Goal: Find specific page/section: Find specific page/section

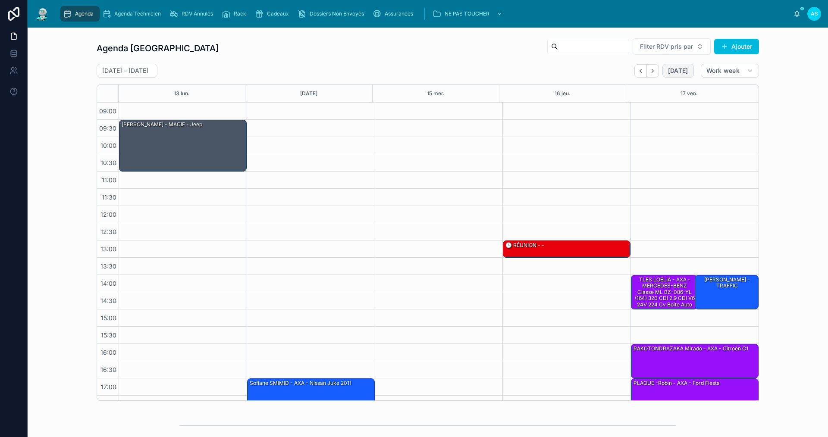
click at [676, 71] on span "[DATE]" at bounding box center [678, 71] width 20 height 8
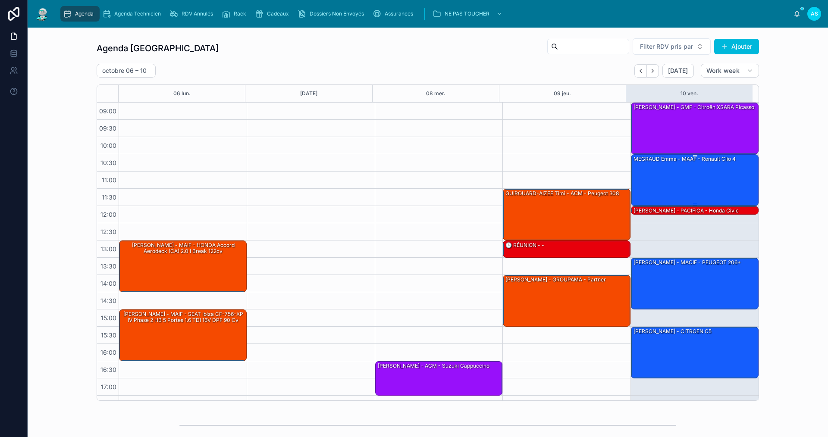
click at [643, 172] on div "MEGRAUD Emma - MAAF - Renault clio 4" at bounding box center [695, 180] width 125 height 50
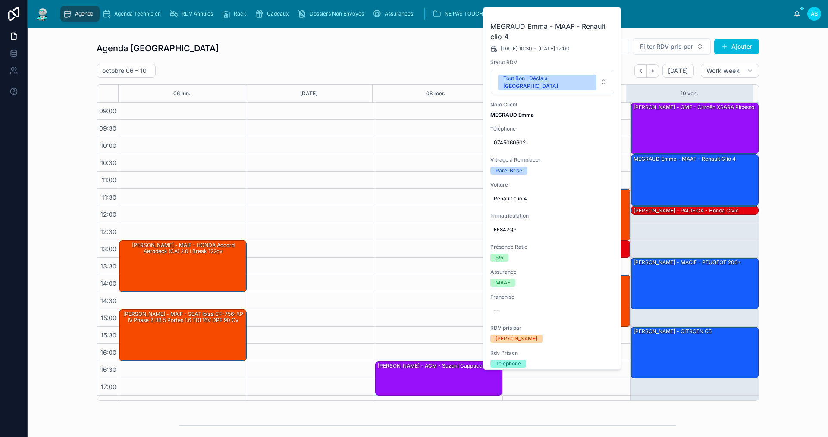
click at [804, 204] on div "Agenda Saint-Orens Filter RDV pris par Ajouter [DATE] – [DATE] [DATE] Work week…" at bounding box center [428, 220] width 787 height 370
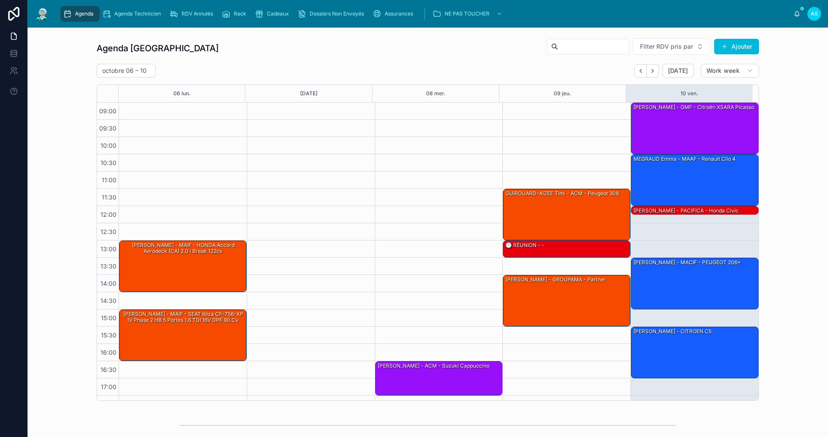
drag, startPoint x: 783, startPoint y: 195, endPoint x: 792, endPoint y: 239, distance: 45.4
click at [792, 239] on div "Agenda Saint-Orens Filter RDV pris par Ajouter [DATE] – [DATE] [DATE] Work week…" at bounding box center [428, 220] width 787 height 370
click at [712, 117] on div "[PERSON_NAME] - GMF - Citroën XSARA Picasso" at bounding box center [695, 128] width 125 height 50
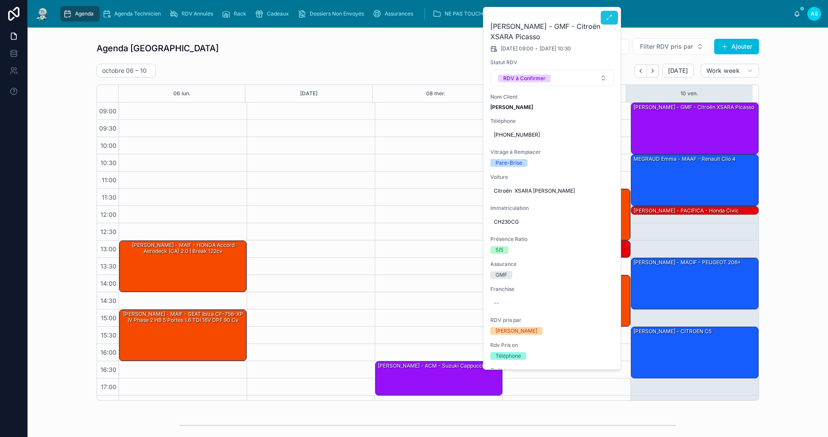
click at [611, 13] on button at bounding box center [609, 18] width 17 height 14
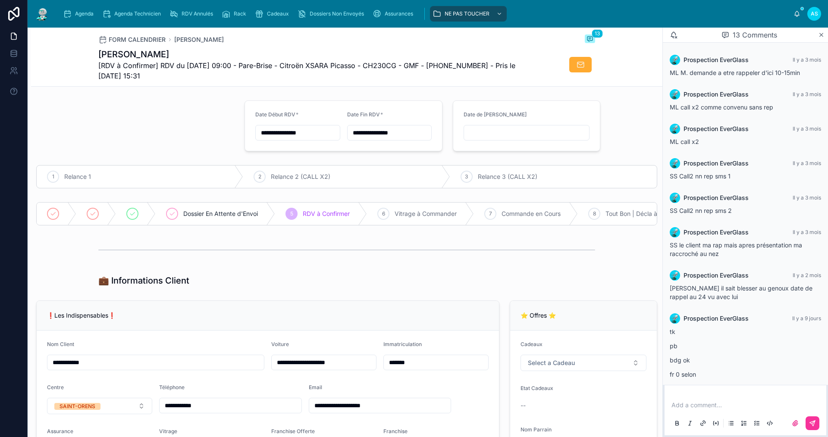
scroll to position [218, 0]
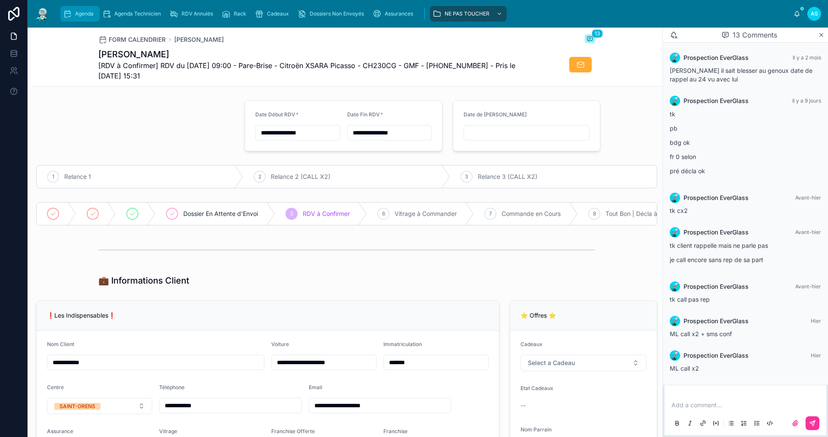
click at [87, 11] on span "Agenda" at bounding box center [84, 13] width 19 height 7
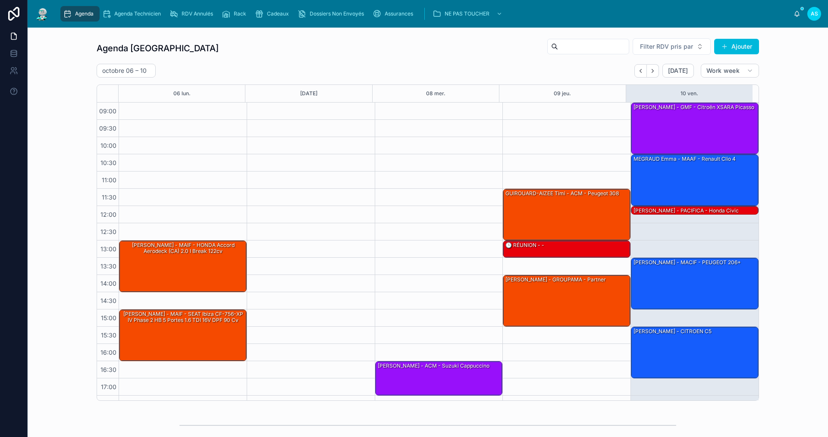
scroll to position [13, 0]
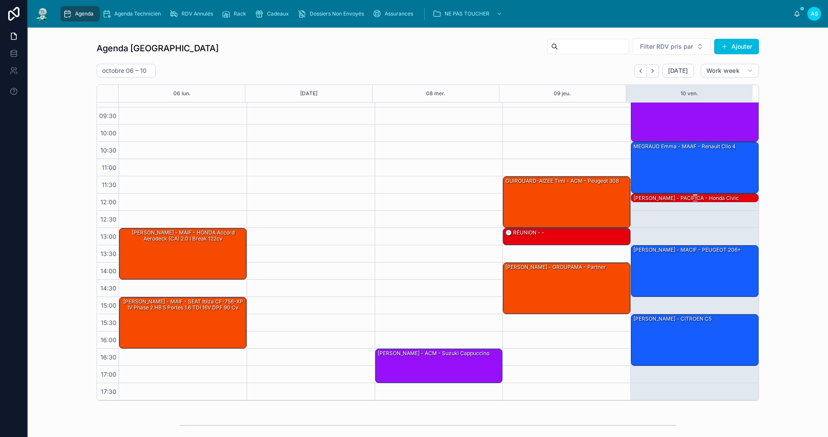
click at [690, 197] on div "[PERSON_NAME] - PACIFICA - honda civic" at bounding box center [686, 198] width 107 height 8
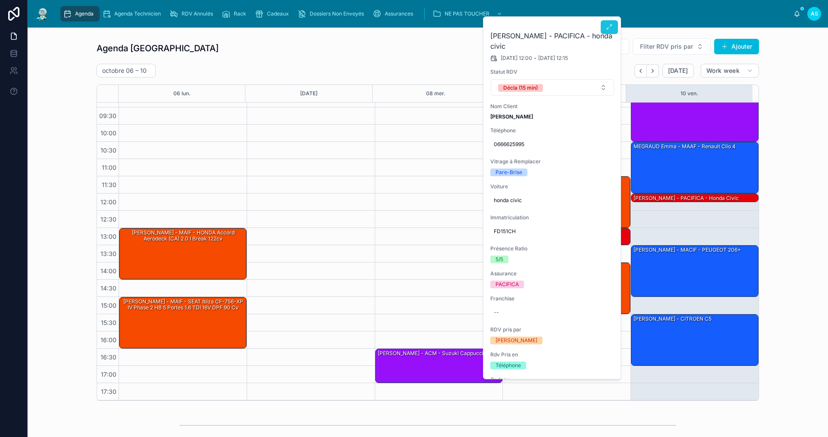
click at [607, 27] on icon at bounding box center [609, 27] width 7 height 7
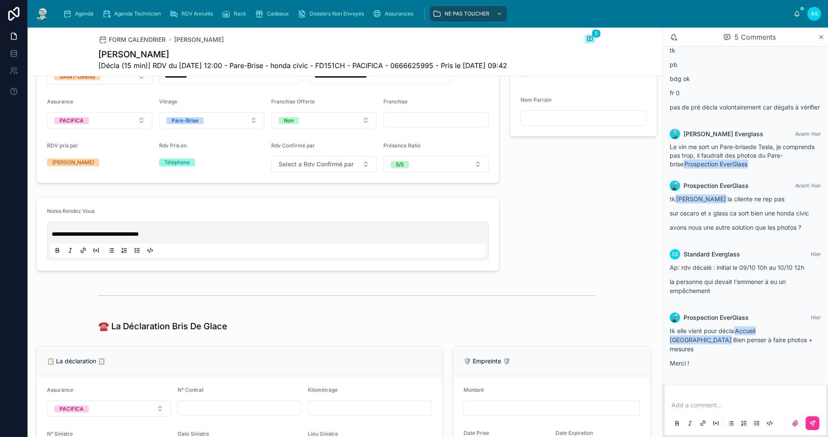
scroll to position [261, 0]
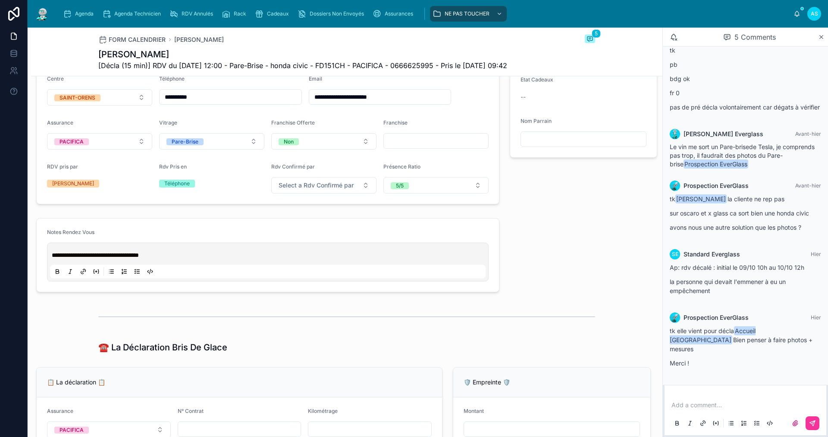
drag, startPoint x: 248, startPoint y: 39, endPoint x: 242, endPoint y: 38, distance: 5.6
click at [245, 39] on div "FORM CALENDRIER [PERSON_NAME] 5" at bounding box center [346, 40] width 497 height 10
click at [67, 14] on icon "scrollable content" at bounding box center [67, 13] width 9 height 9
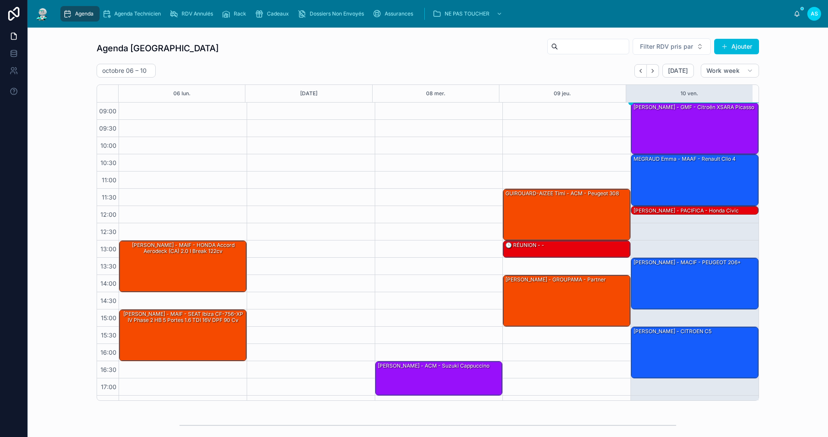
scroll to position [13, 0]
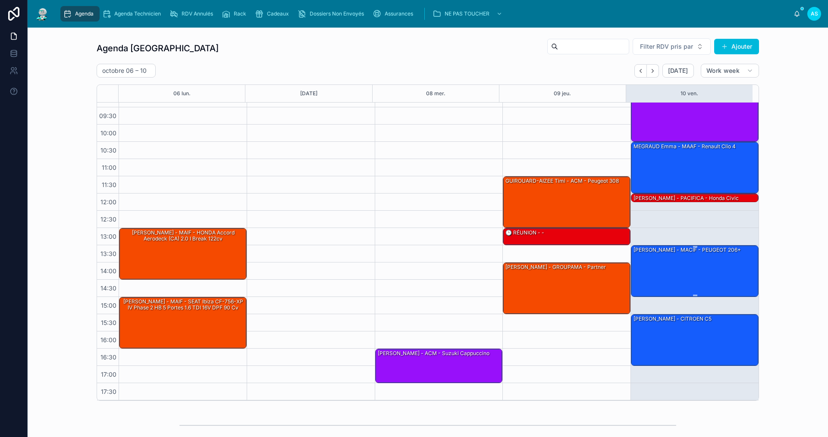
click at [671, 264] on div "[PERSON_NAME] - MACIF - PEUGEOT 206+" at bounding box center [695, 271] width 125 height 50
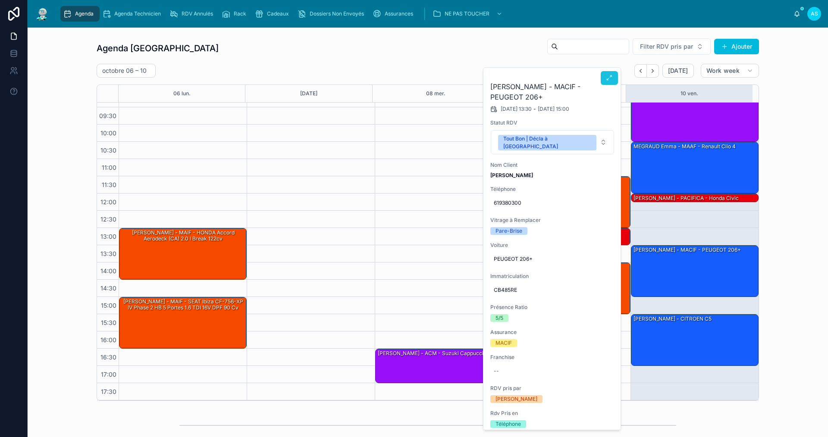
click at [605, 79] on button at bounding box center [609, 78] width 17 height 14
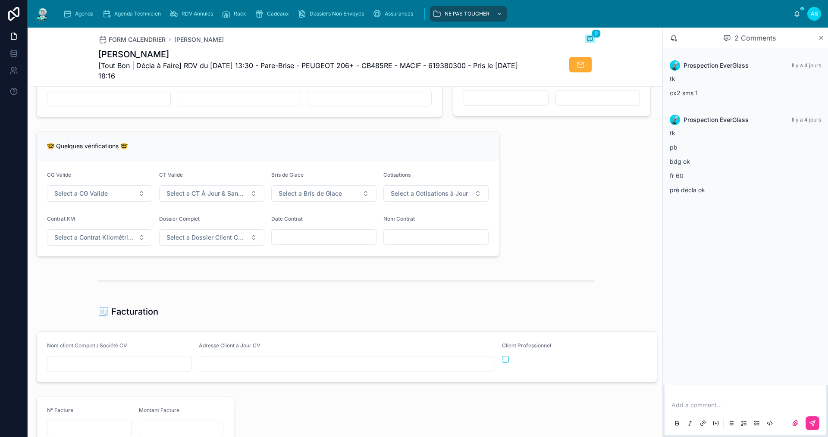
scroll to position [733, 0]
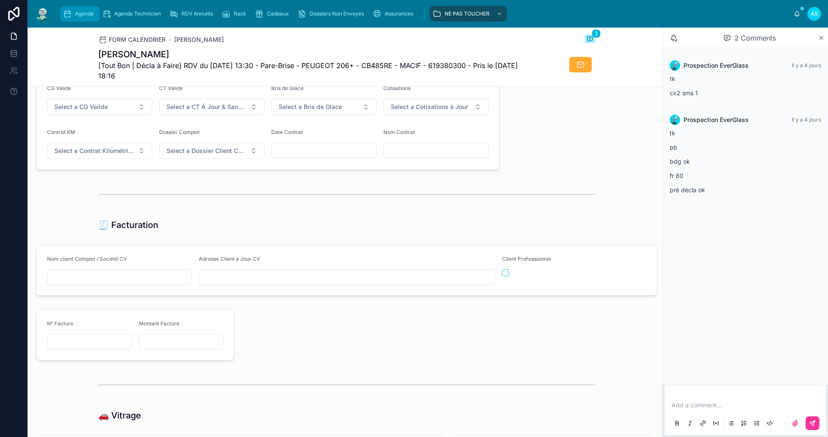
click at [88, 13] on span "Agenda" at bounding box center [84, 13] width 19 height 7
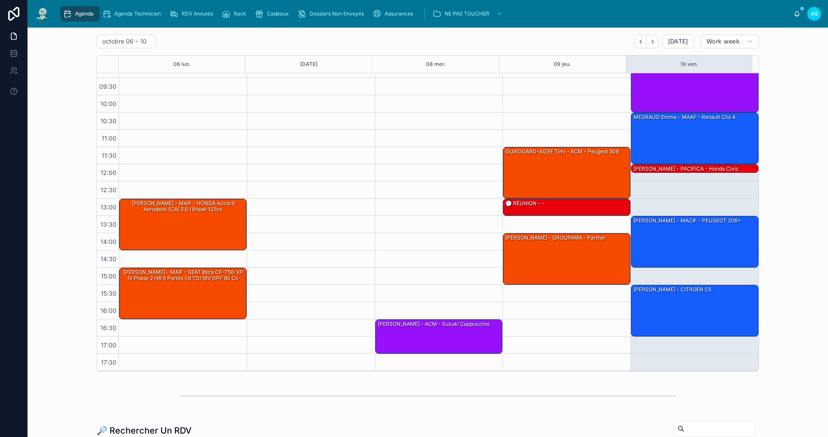
scroll to position [43, 0]
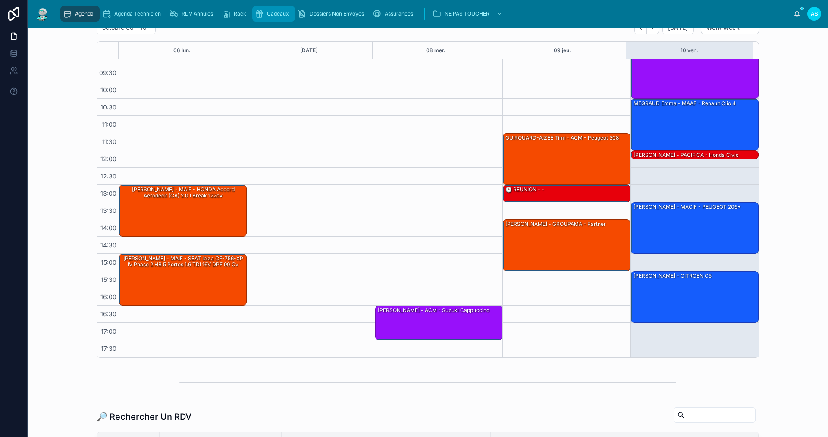
click at [275, 16] on span "Cadeaux" at bounding box center [278, 13] width 22 height 7
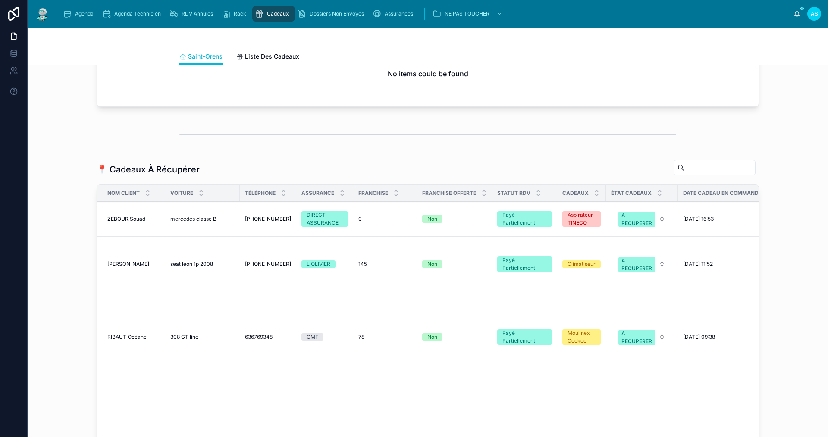
scroll to position [388, 0]
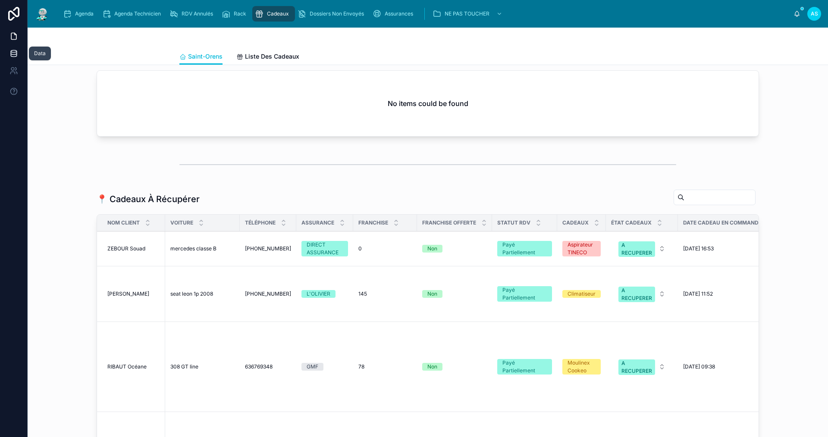
click at [14, 53] on icon at bounding box center [13, 53] width 9 height 9
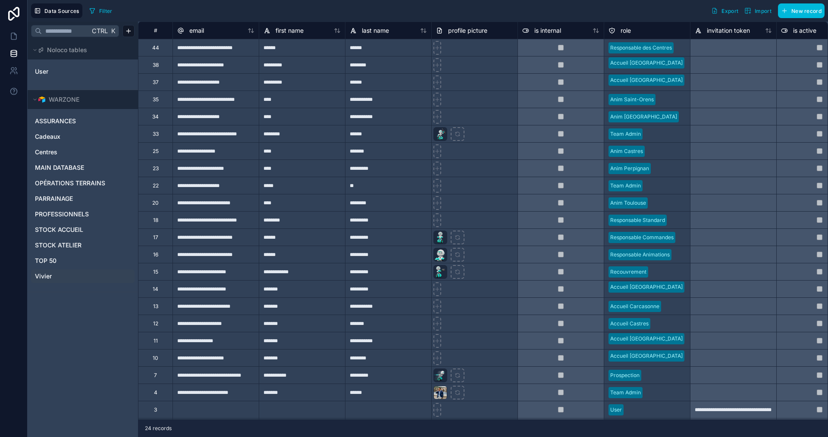
click at [63, 274] on link "Vivier" at bounding box center [82, 276] width 94 height 9
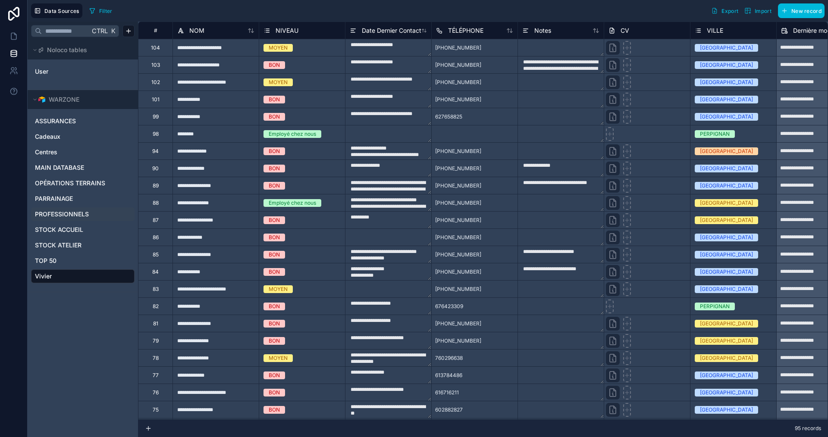
click at [63, 214] on span "PROFESSIONNELS" at bounding box center [62, 214] width 54 height 9
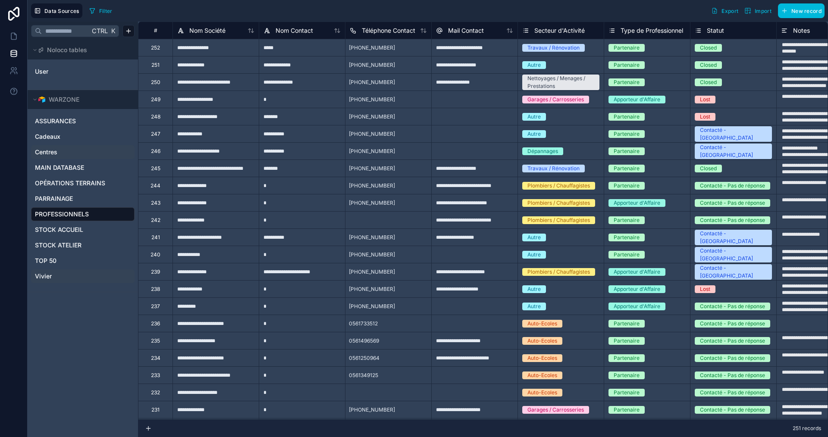
click at [53, 152] on span "Centres" at bounding box center [46, 152] width 22 height 9
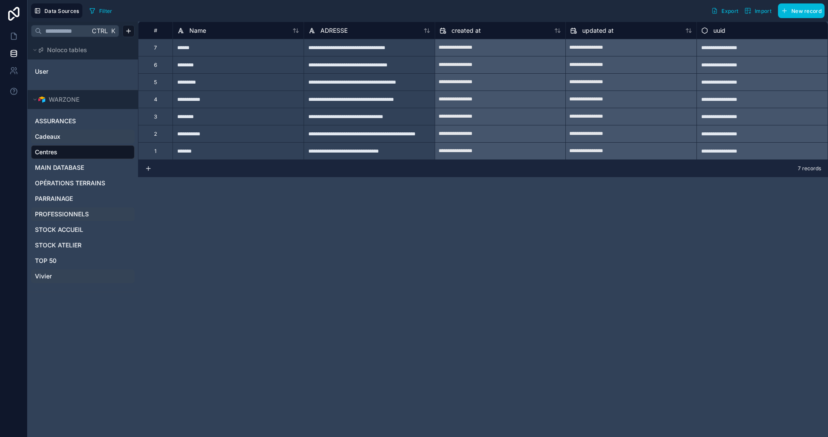
click at [56, 139] on span "Cadeaux" at bounding box center [47, 136] width 25 height 9
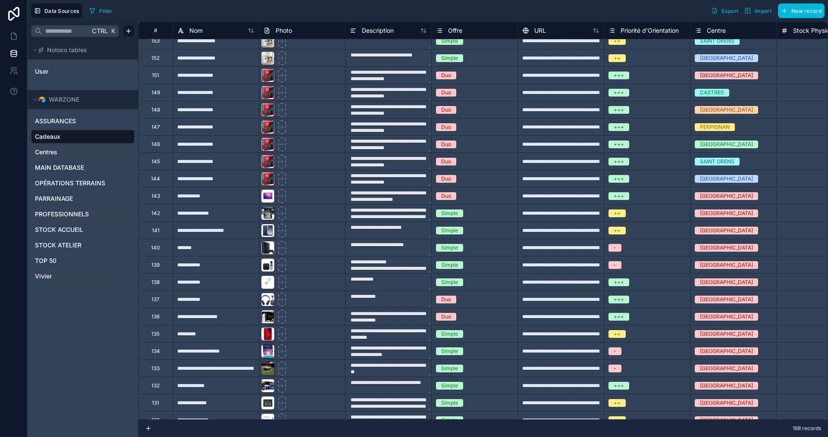
scroll to position [345, 0]
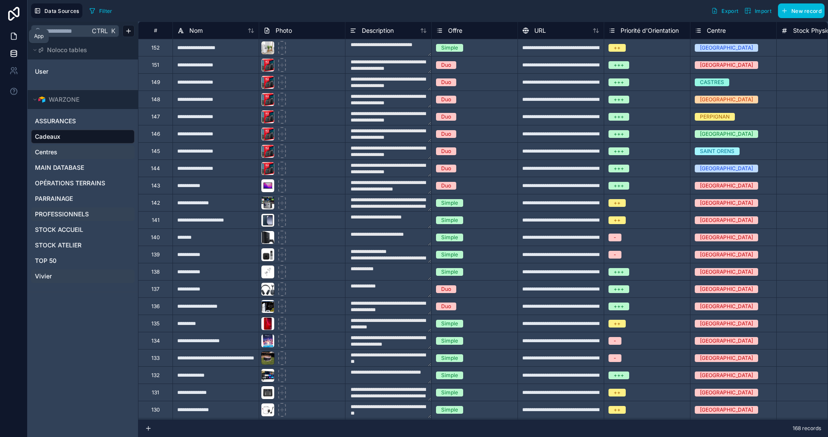
click at [13, 36] on icon at bounding box center [13, 36] width 9 height 9
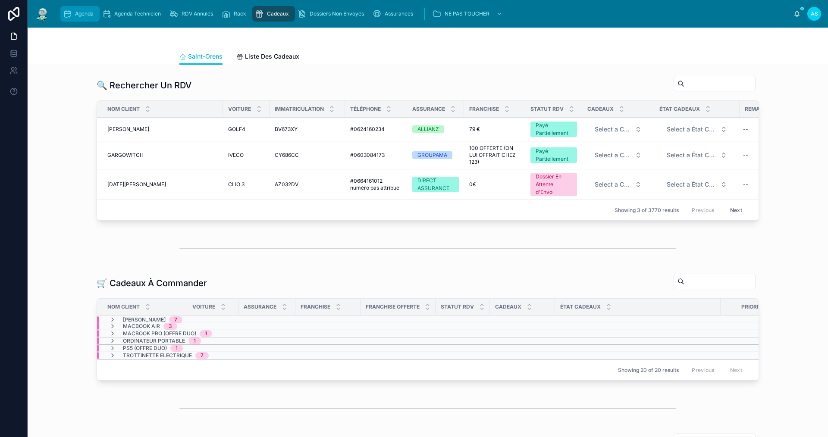
click at [73, 9] on div "Agenda" at bounding box center [80, 14] width 34 height 14
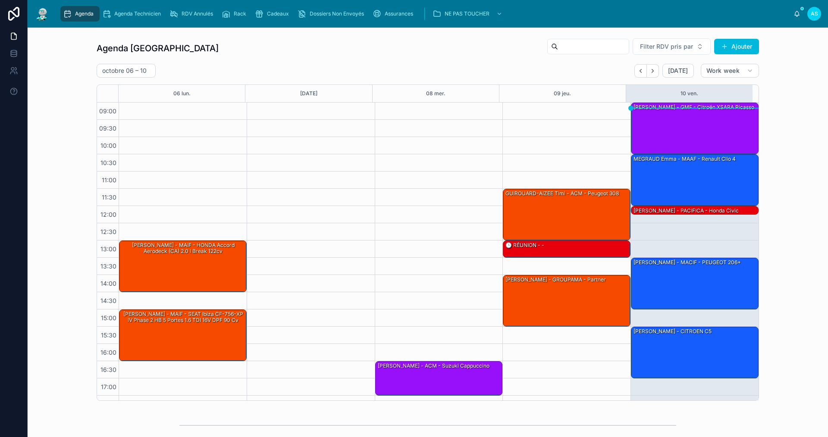
scroll to position [13, 0]
